Goal: Book appointment/travel/reservation

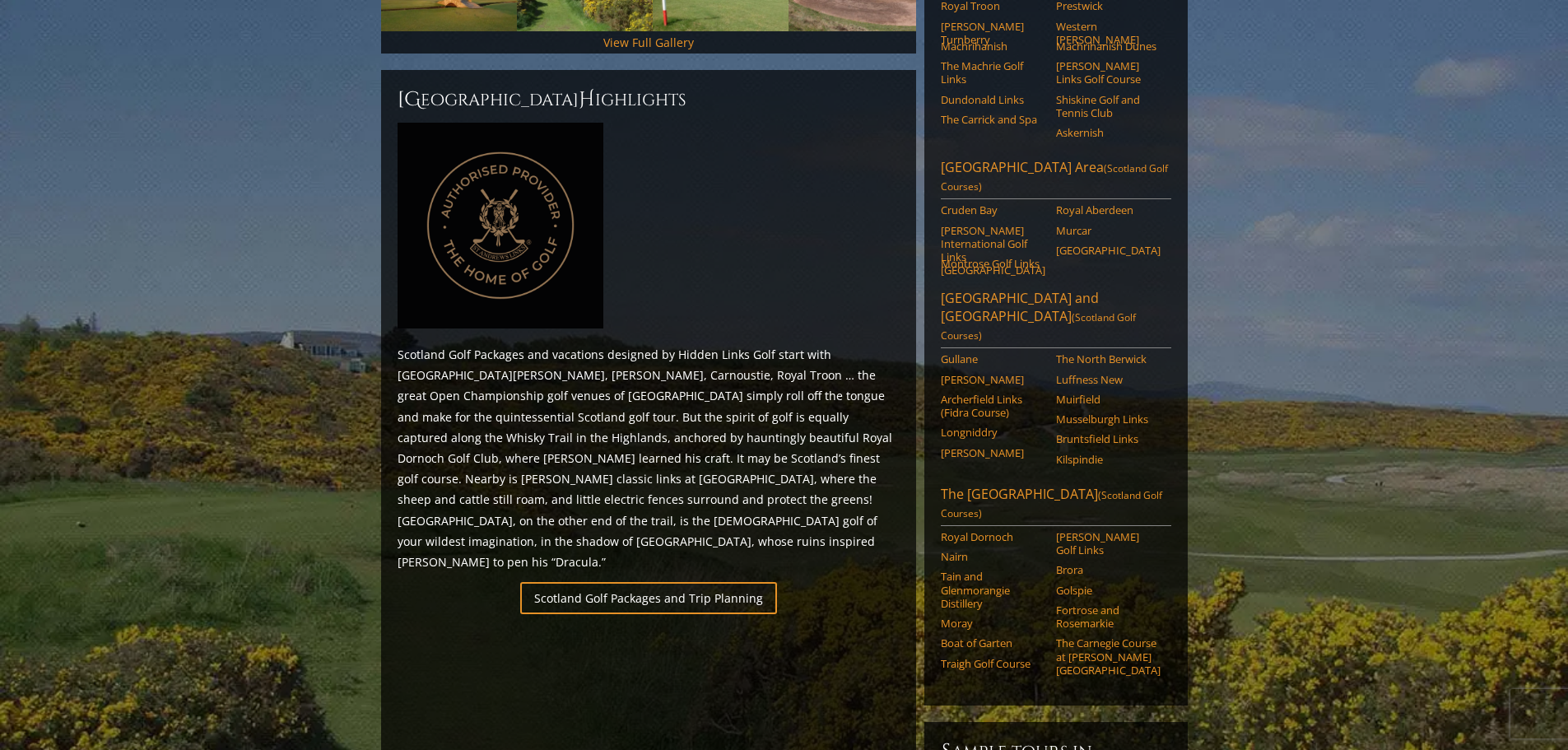
scroll to position [576, 0]
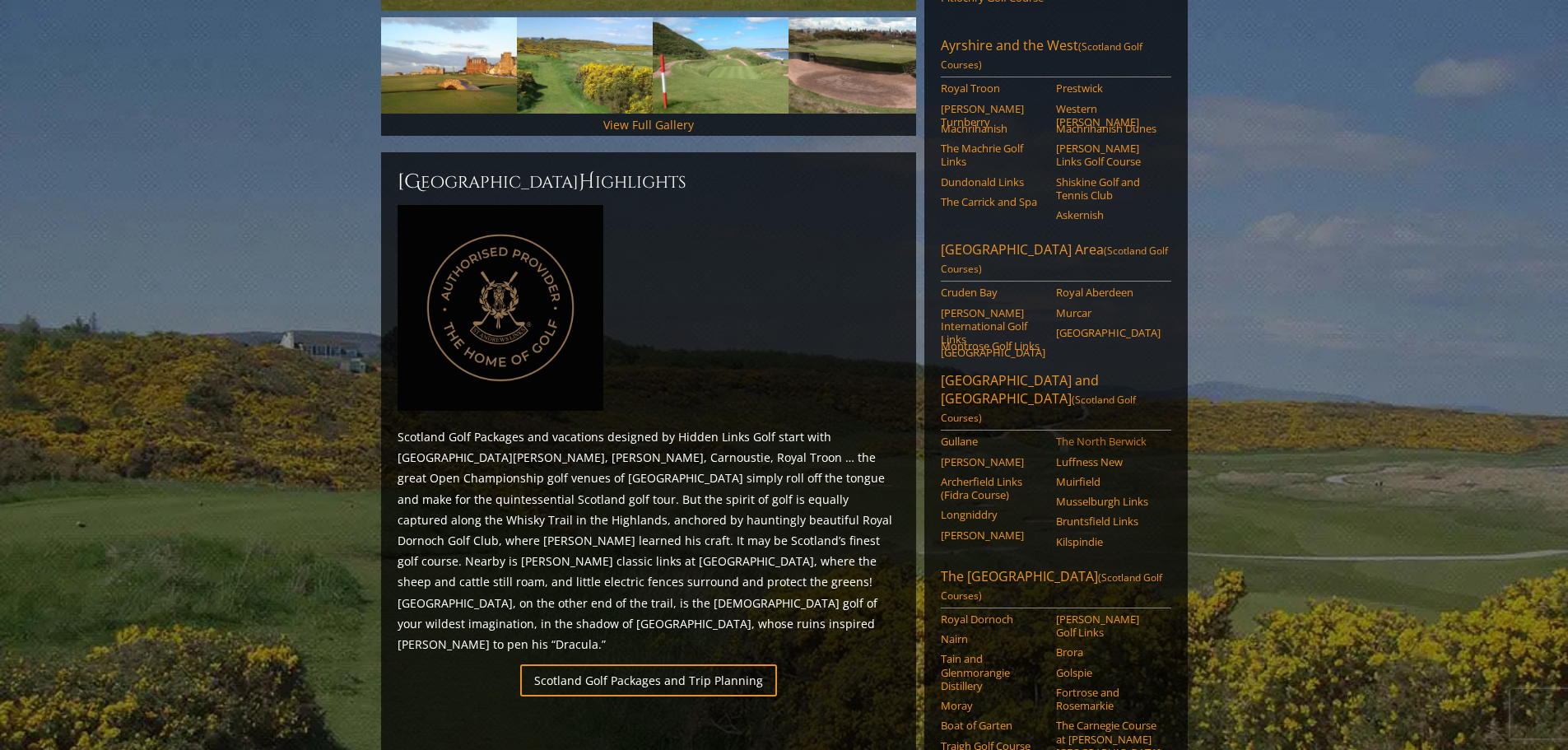
click at [1110, 435] on link "The North Berwick" at bounding box center [1108, 442] width 104 height 13
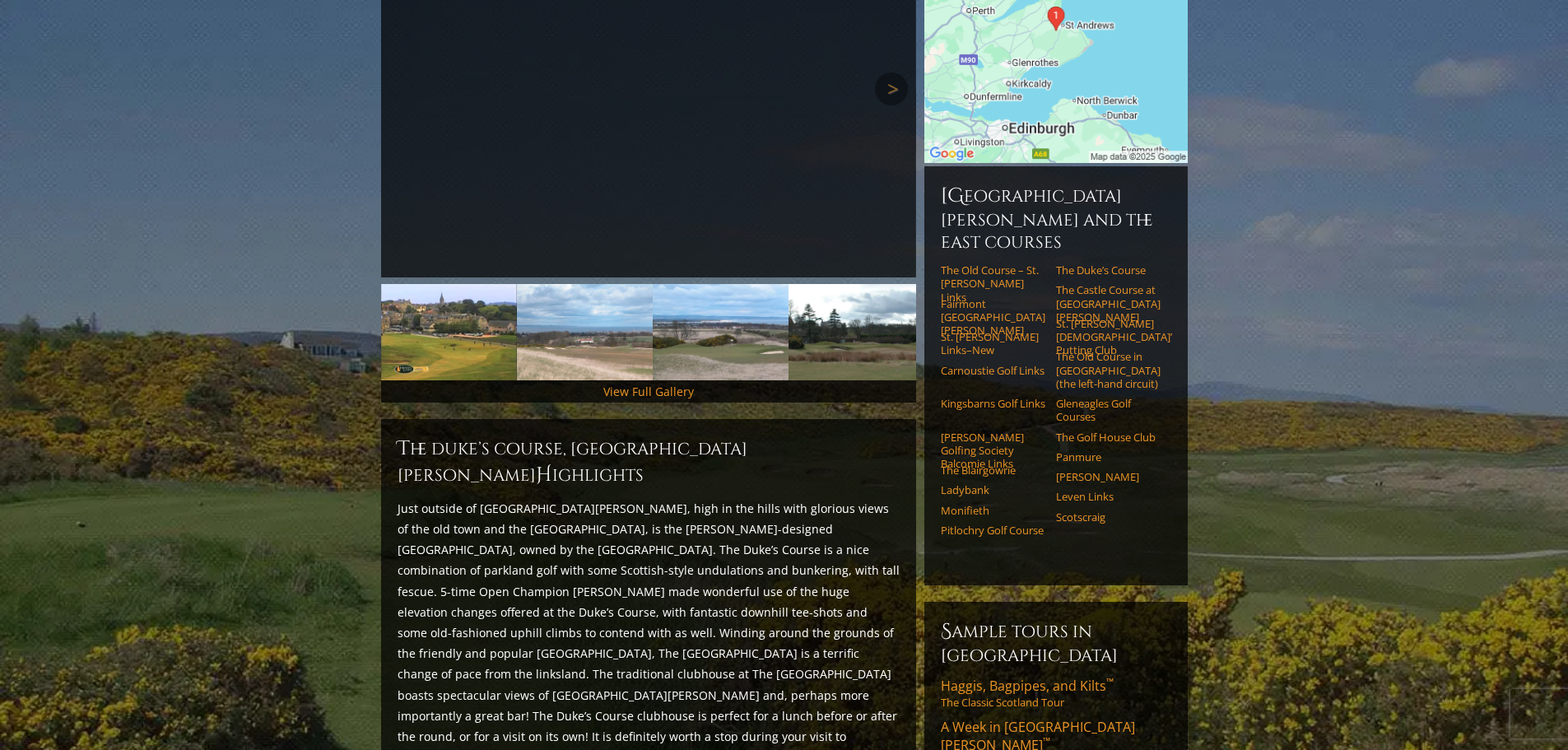
scroll to position [329, 0]
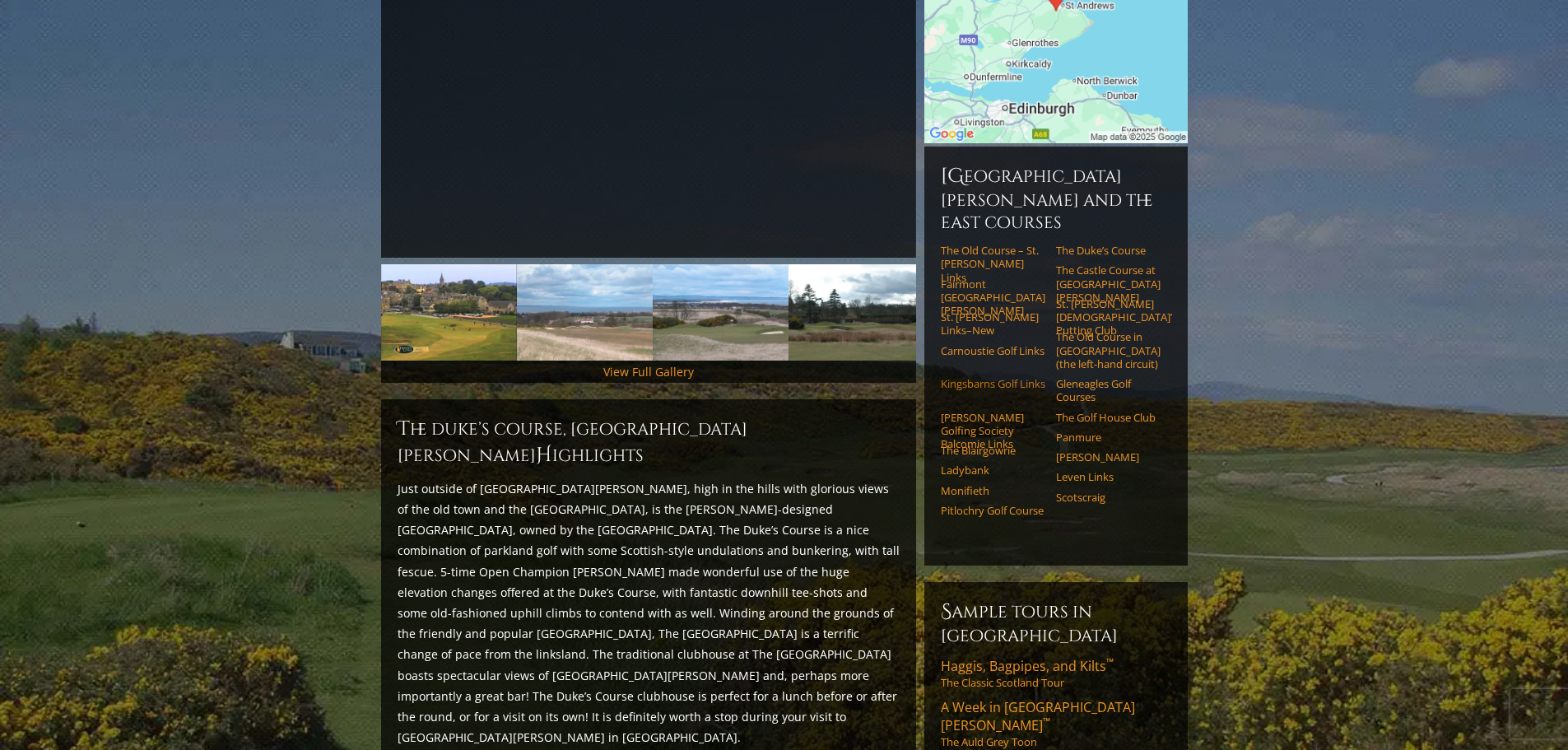
click at [976, 377] on link "Kingsbarns Golf Links" at bounding box center [993, 384] width 104 height 13
